Goal: Transaction & Acquisition: Purchase product/service

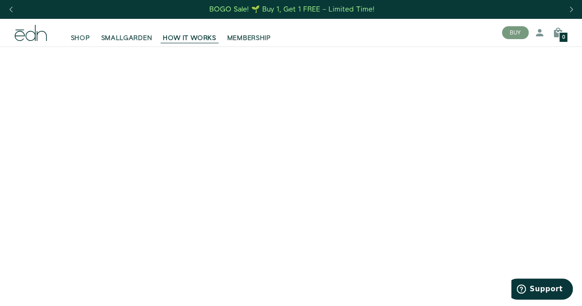
scroll to position [0, 0]
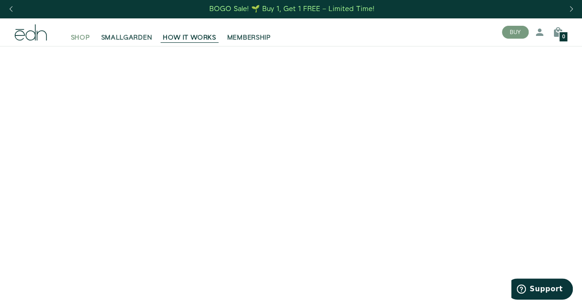
click at [86, 40] on span "SHOP" at bounding box center [80, 37] width 19 height 9
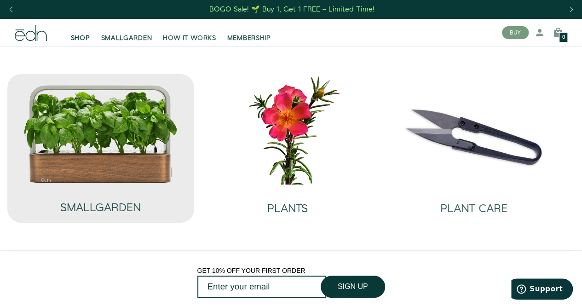
click at [136, 183] on img at bounding box center [100, 133] width 154 height 99
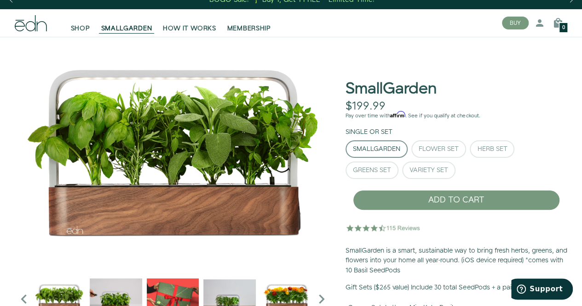
scroll to position [9, 0]
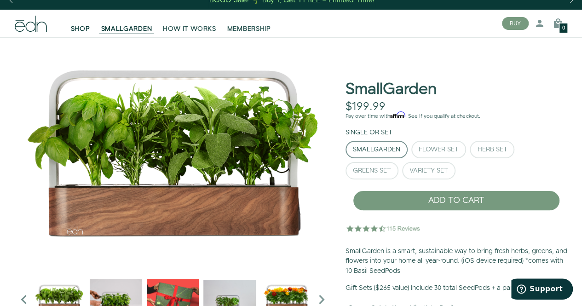
click at [81, 21] on link "SHOP" at bounding box center [80, 23] width 30 height 20
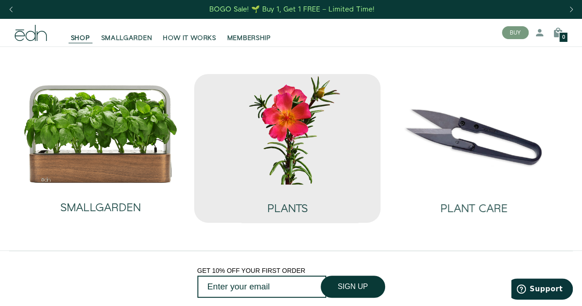
click at [343, 149] on img at bounding box center [287, 129] width 172 height 110
